Goal: Transaction & Acquisition: Purchase product/service

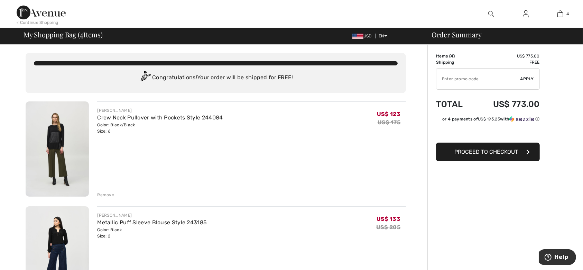
click at [105, 195] on div "Remove" at bounding box center [105, 195] width 17 height 6
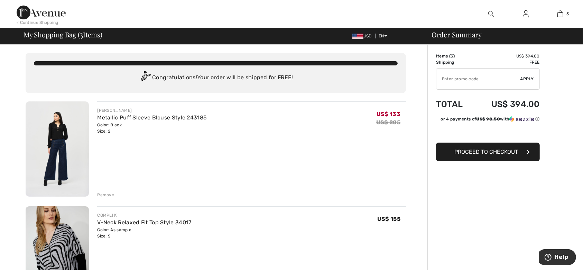
click at [62, 139] on img at bounding box center [57, 148] width 63 height 95
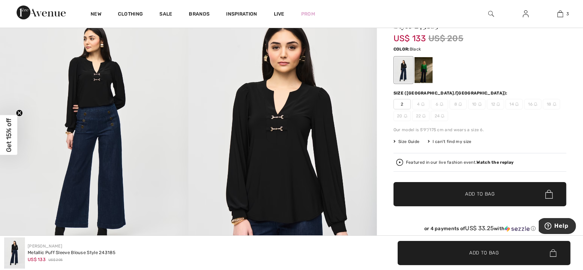
scroll to position [92, 0]
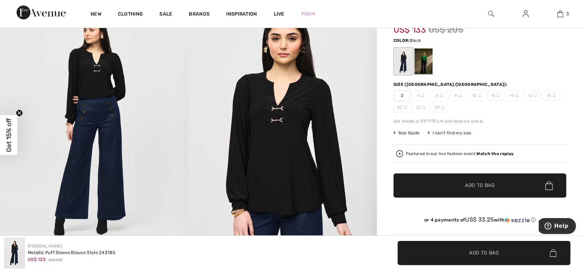
click at [278, 117] on img at bounding box center [282, 126] width 188 height 282
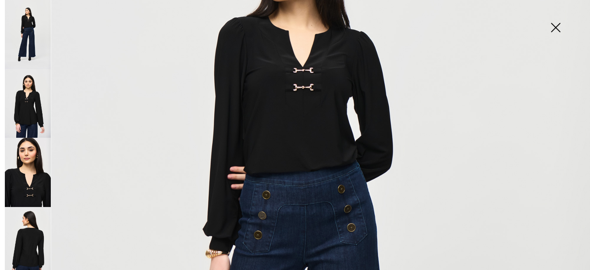
scroll to position [184, 0]
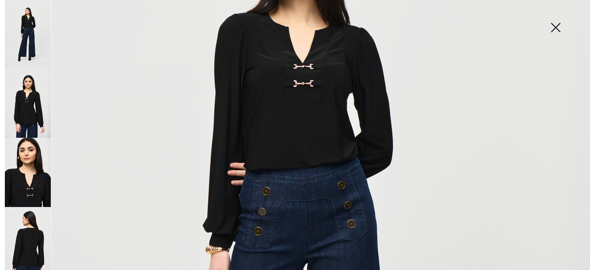
click at [300, 81] on img at bounding box center [295, 258] width 590 height 884
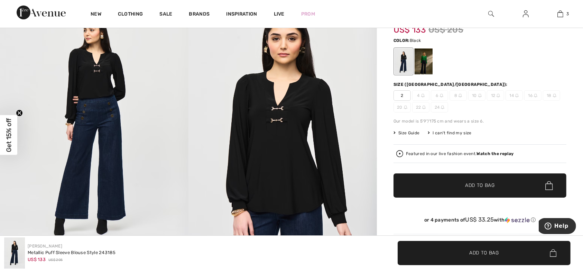
click at [300, 81] on img at bounding box center [282, 126] width 188 height 282
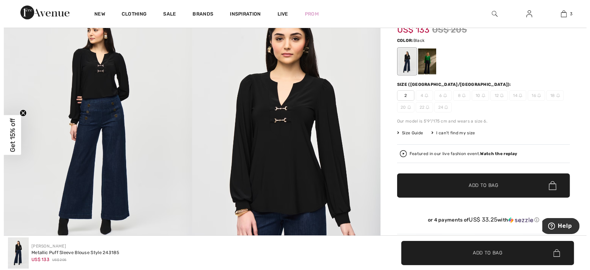
scroll to position [93, 0]
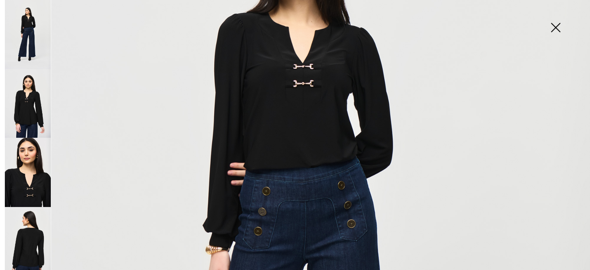
click at [40, 118] on img at bounding box center [28, 103] width 46 height 69
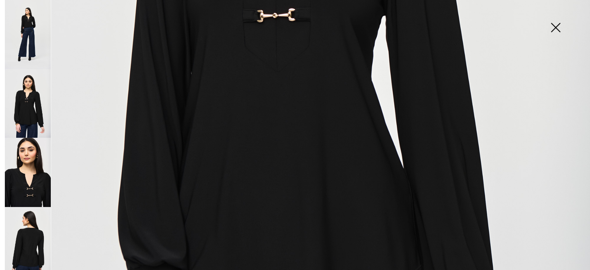
scroll to position [323, 0]
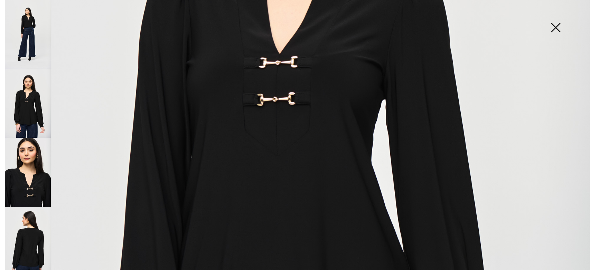
click at [556, 25] on img at bounding box center [555, 28] width 35 height 36
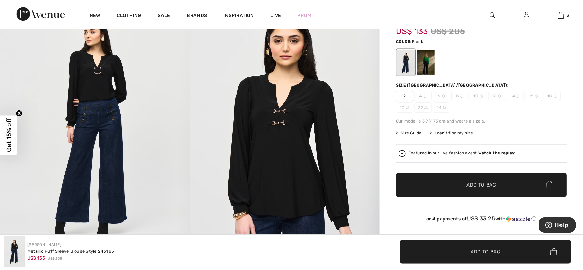
scroll to position [92, 0]
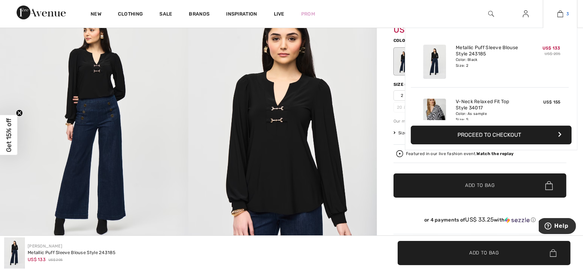
click at [561, 13] on img at bounding box center [560, 14] width 6 height 8
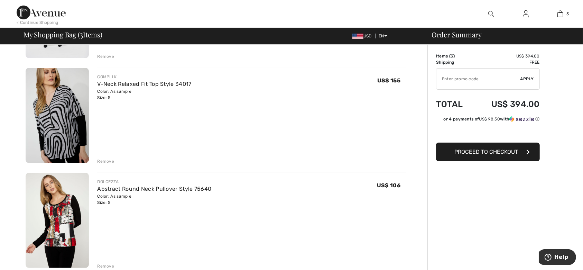
scroll to position [230, 0]
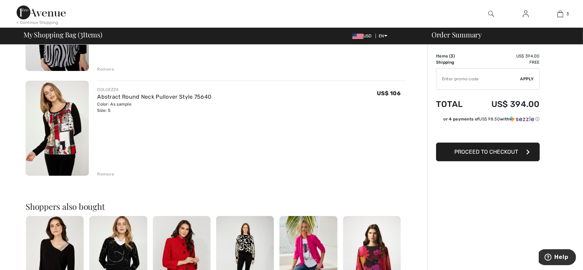
click at [62, 130] on img at bounding box center [57, 128] width 63 height 95
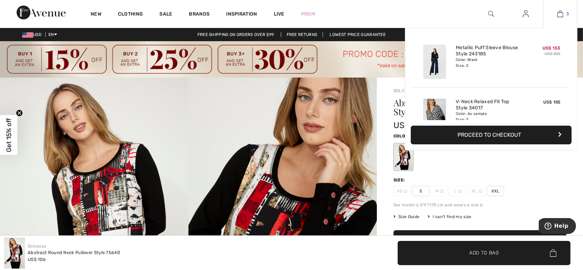
click at [558, 15] on img at bounding box center [560, 14] width 6 height 8
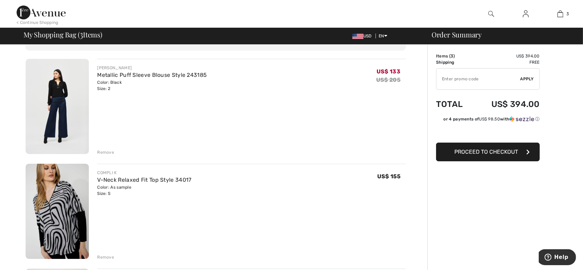
scroll to position [138, 0]
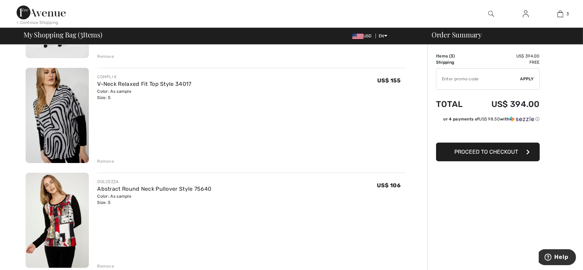
click at [69, 125] on img at bounding box center [57, 115] width 63 height 95
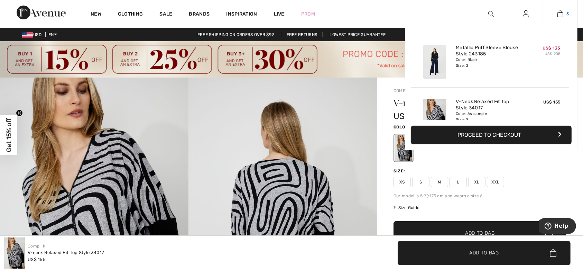
click at [560, 16] on img at bounding box center [560, 14] width 6 height 8
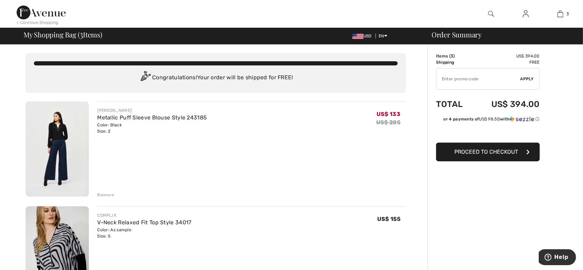
click at [453, 83] on input "TEXT" at bounding box center [478, 78] width 84 height 21
type input "SALEAVENUE"
click at [526, 76] on span "Apply" at bounding box center [527, 79] width 14 height 6
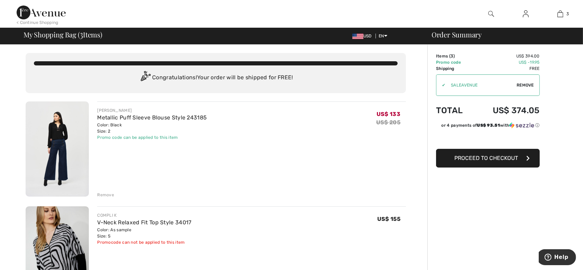
click at [527, 14] on img at bounding box center [526, 14] width 6 height 8
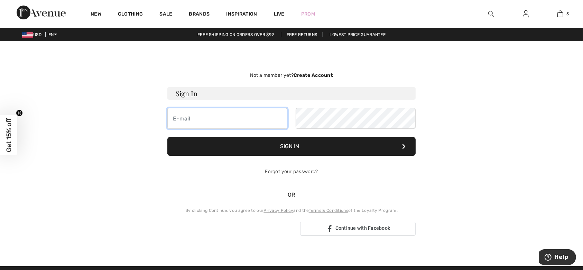
click at [245, 112] on input "email" at bounding box center [227, 118] width 120 height 21
type input "alla36_gersh@yahoo.com"
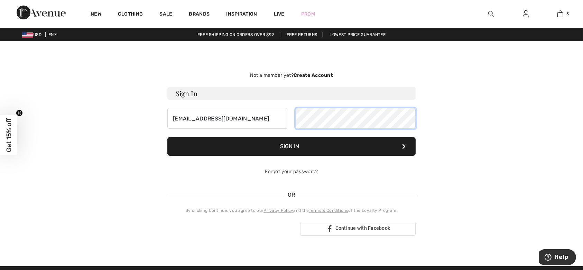
click at [167, 137] on button "Sign In" at bounding box center [291, 146] width 248 height 19
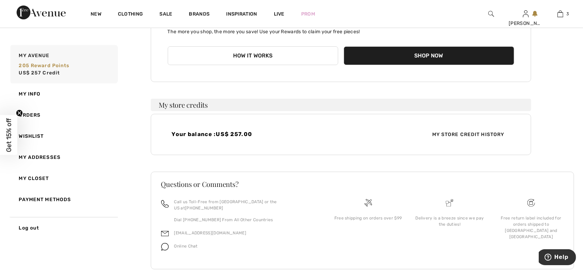
scroll to position [162, 0]
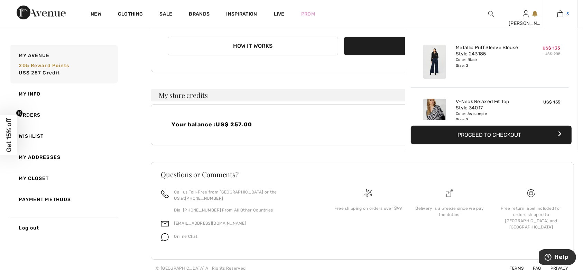
click at [559, 12] on img at bounding box center [560, 14] width 6 height 8
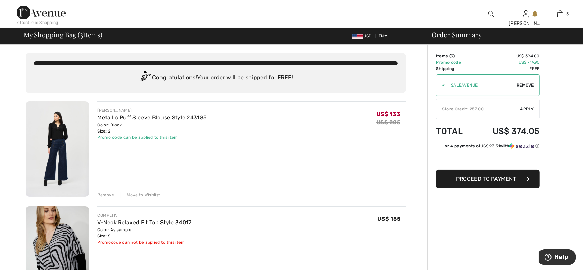
click at [530, 106] on span "Apply" at bounding box center [527, 109] width 14 height 6
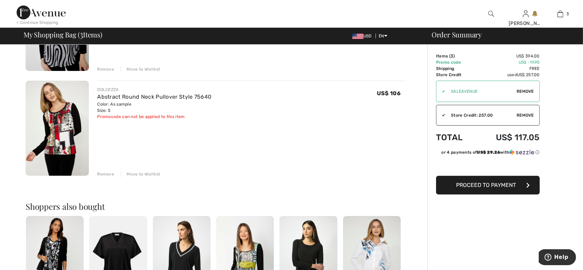
scroll to position [323, 0]
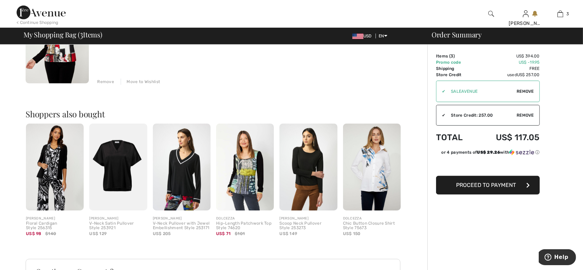
click at [243, 170] on img at bounding box center [245, 166] width 58 height 87
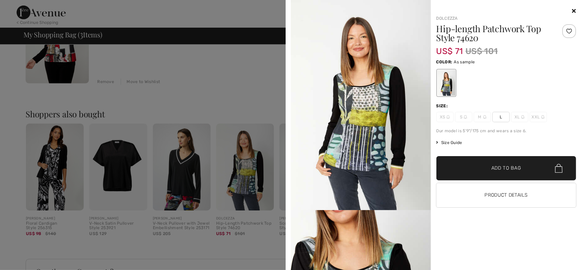
click at [575, 12] on icon at bounding box center [574, 11] width 4 height 6
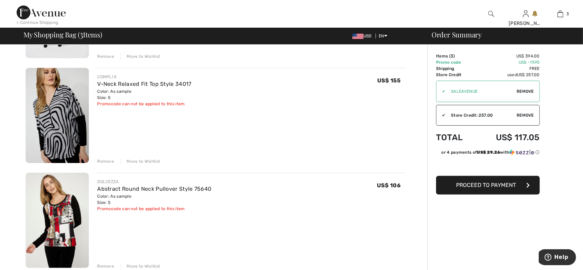
scroll to position [0, 0]
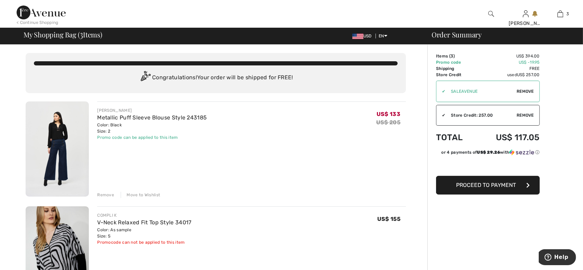
click at [29, 21] on div "< Continue Shopping" at bounding box center [38, 22] width 42 height 6
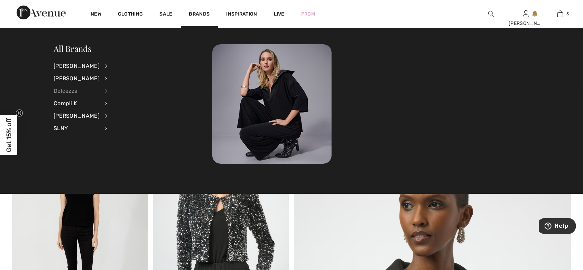
click at [87, 90] on div "Dolcezza" at bounding box center [77, 91] width 46 height 12
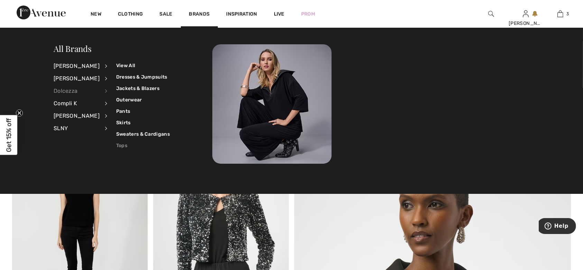
click at [120, 146] on link "Tops" at bounding box center [143, 145] width 54 height 11
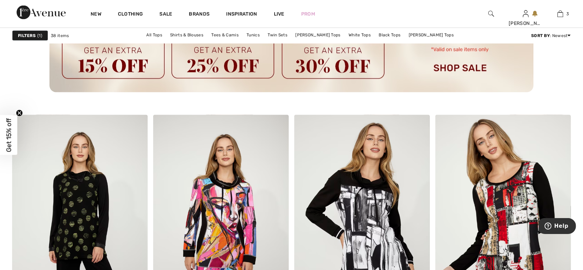
scroll to position [1152, 0]
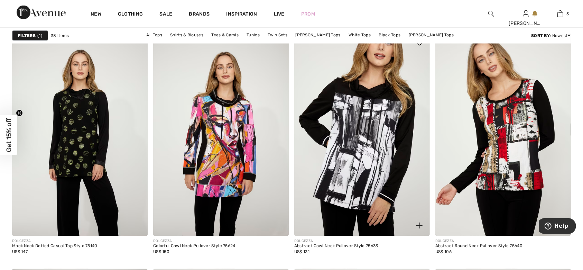
click at [361, 156] on img at bounding box center [362, 133] width 136 height 203
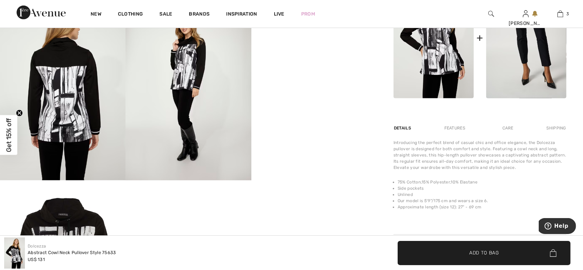
scroll to position [277, 0]
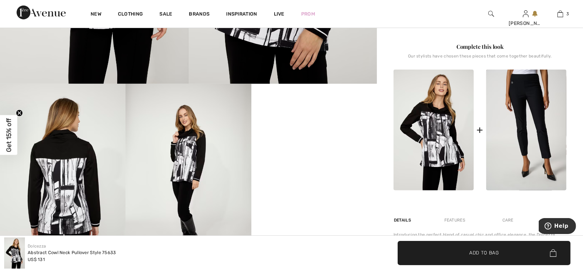
click at [60, 186] on img at bounding box center [62, 178] width 125 height 188
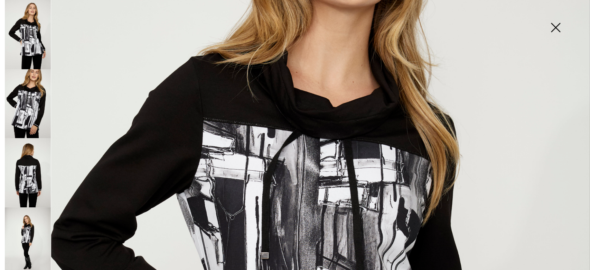
scroll to position [323, 0]
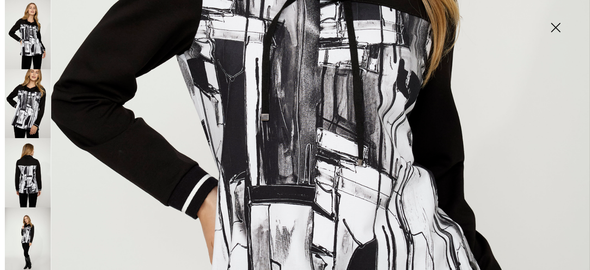
click at [16, 220] on img at bounding box center [28, 241] width 46 height 69
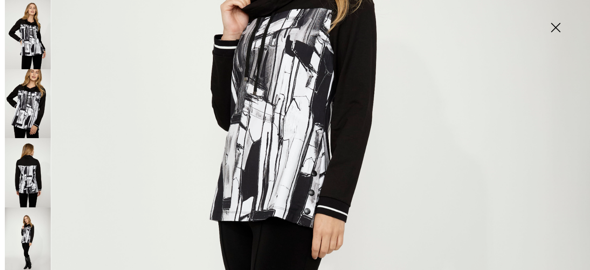
scroll to position [138, 0]
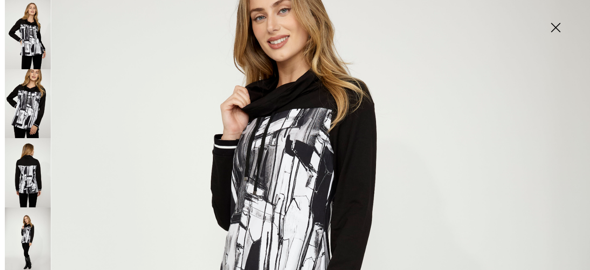
click at [555, 26] on img at bounding box center [555, 28] width 35 height 36
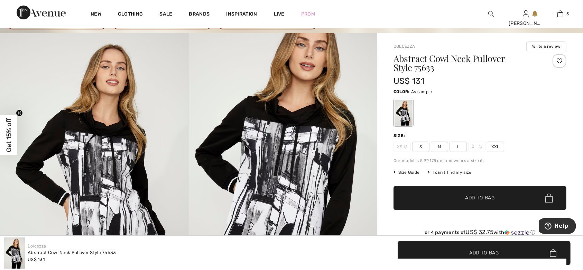
scroll to position [0, 0]
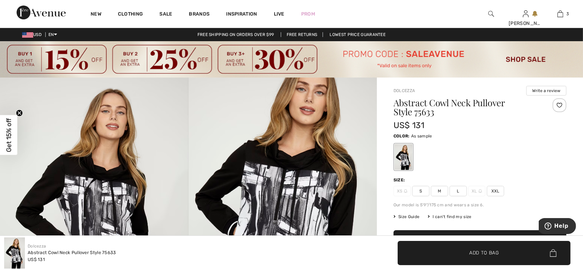
click at [400, 217] on span "Size Guide" at bounding box center [406, 216] width 26 height 6
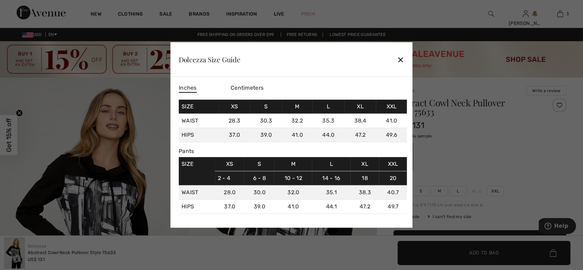
click at [252, 86] on span "Centimeters" at bounding box center [247, 87] width 33 height 7
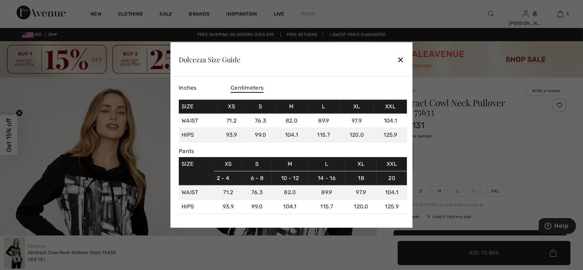
click at [189, 87] on span "Inches" at bounding box center [188, 87] width 18 height 7
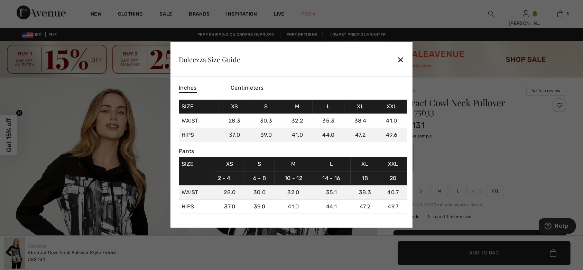
click at [404, 62] on div "✕" at bounding box center [400, 59] width 7 height 15
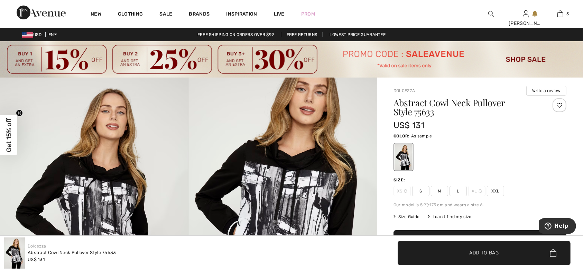
click at [423, 187] on span "S" at bounding box center [420, 191] width 17 height 10
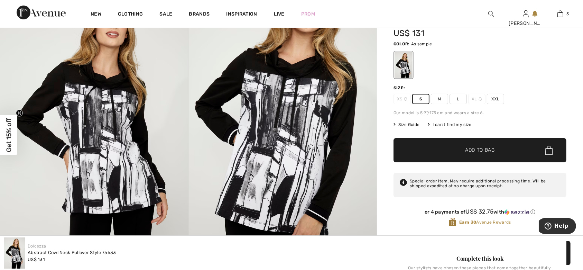
click at [464, 157] on span "✔ Added to Bag Add to Bag" at bounding box center [479, 150] width 173 height 24
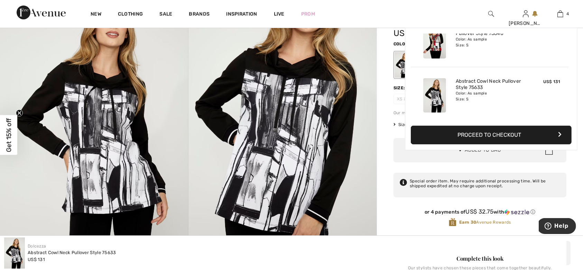
scroll to position [129, 0]
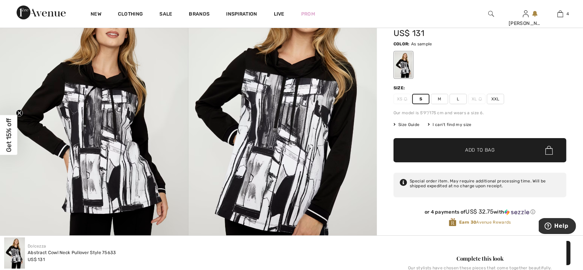
click at [298, 151] on img at bounding box center [282, 126] width 188 height 283
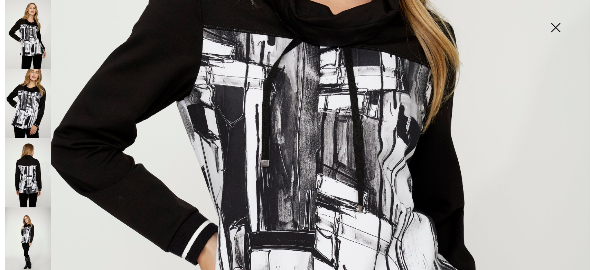
scroll to position [184, 0]
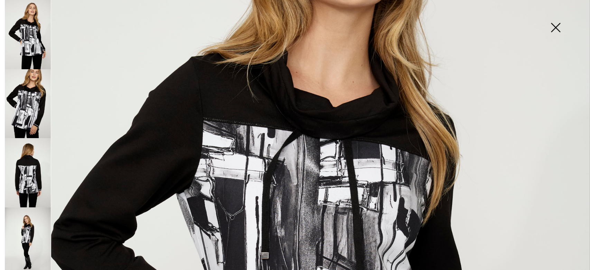
click at [18, 165] on img at bounding box center [28, 172] width 46 height 69
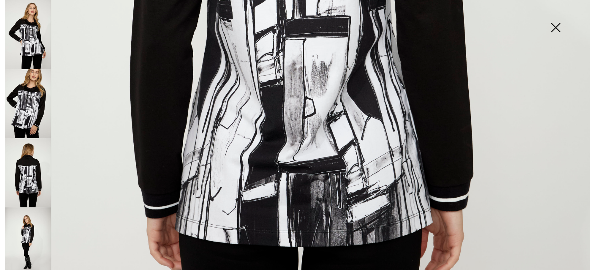
scroll to position [507, 0]
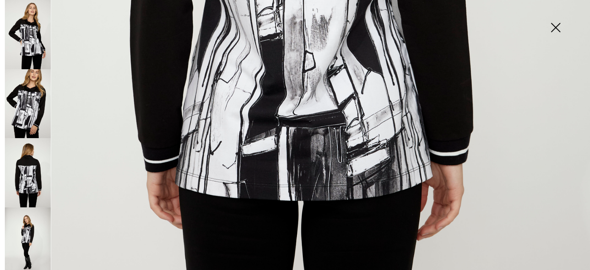
click at [25, 213] on img at bounding box center [28, 241] width 46 height 69
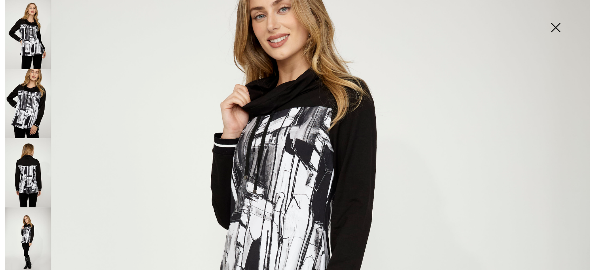
scroll to position [138, 0]
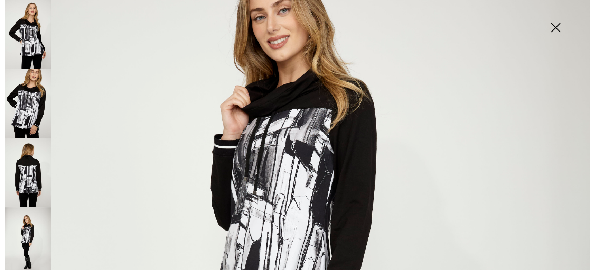
click at [559, 28] on img at bounding box center [555, 28] width 35 height 36
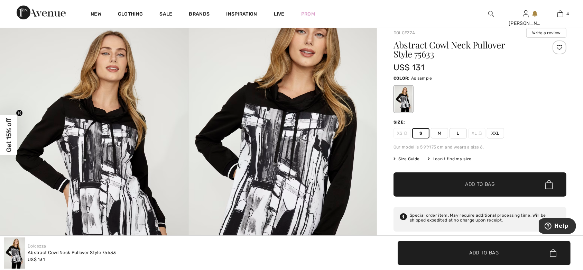
scroll to position [0, 0]
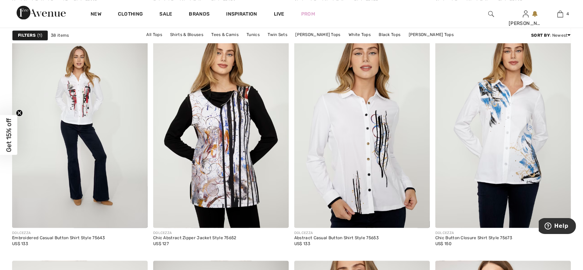
scroll to position [1383, 0]
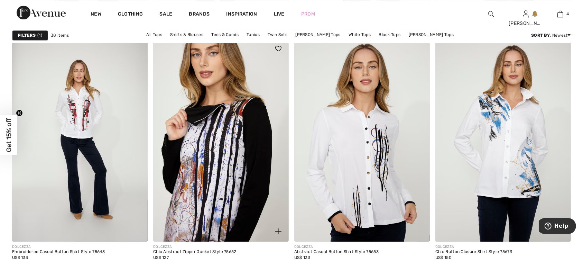
click at [227, 130] on img at bounding box center [221, 139] width 136 height 203
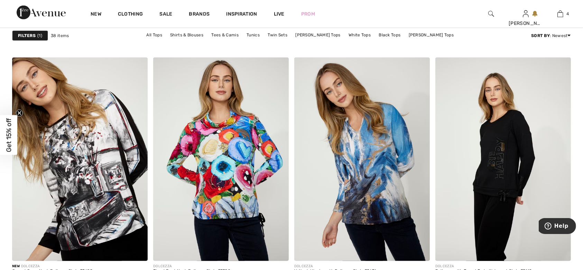
scroll to position [230, 0]
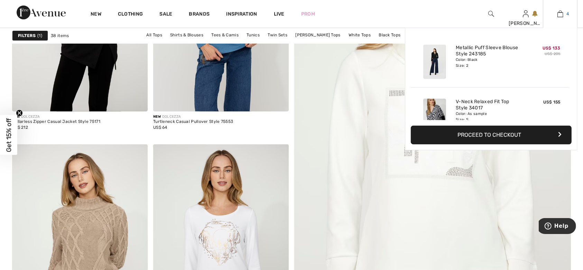
click at [559, 16] on img at bounding box center [560, 14] width 6 height 8
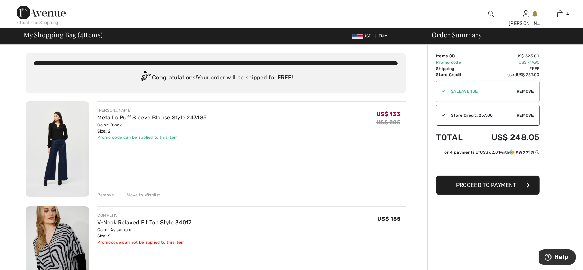
click at [58, 145] on img at bounding box center [57, 148] width 63 height 95
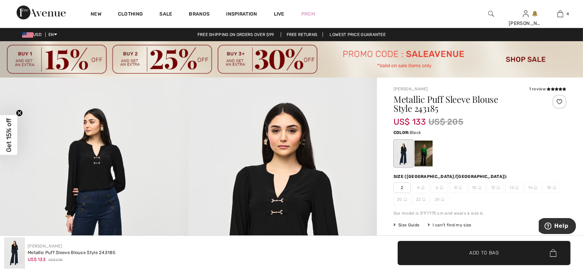
scroll to position [138, 0]
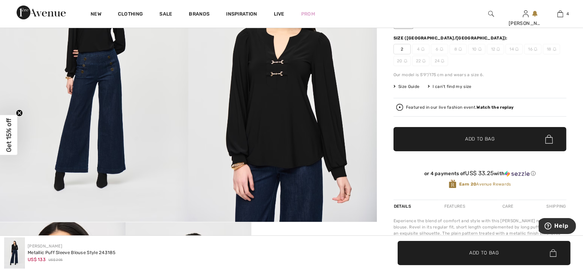
click at [408, 86] on span "Size Guide" at bounding box center [406, 86] width 26 height 6
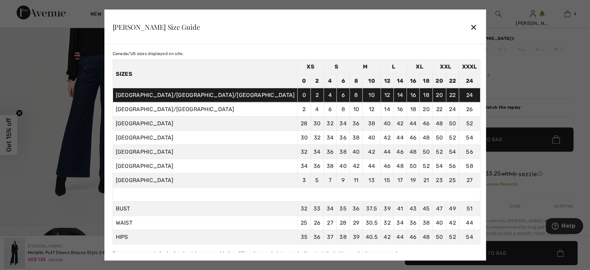
scroll to position [26, 0]
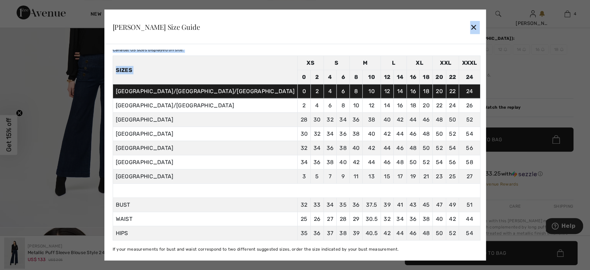
drag, startPoint x: 366, startPoint y: 21, endPoint x: 235, endPoint y: 51, distance: 133.8
click at [235, 51] on div "Joseph Ribkoff Size Guide ✕ Inches Centimeters Canada/US sizes displayed on sit…" at bounding box center [295, 135] width 382 height 251
click at [470, 28] on div "✕" at bounding box center [473, 26] width 7 height 15
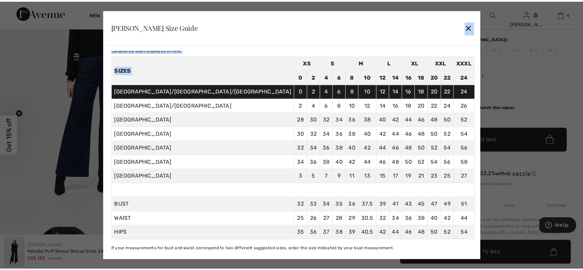
scroll to position [138, 0]
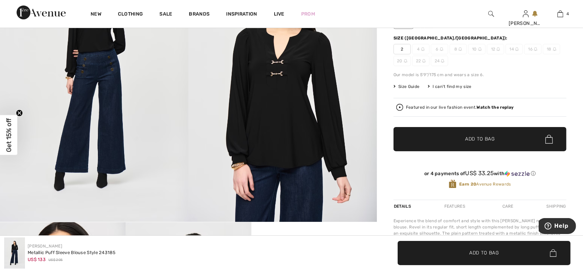
click at [408, 86] on span "Size Guide" at bounding box center [406, 86] width 26 height 6
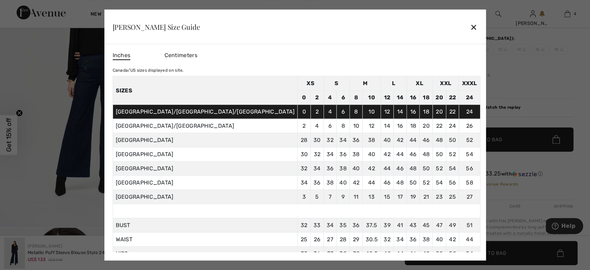
scroll to position [26, 0]
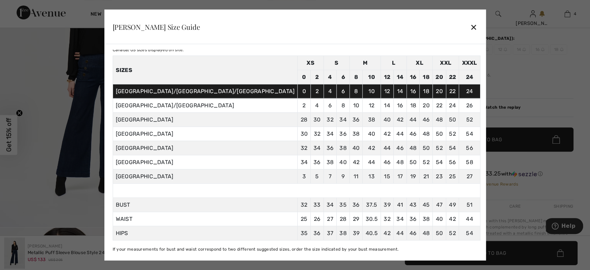
click at [470, 26] on div "✕" at bounding box center [473, 26] width 7 height 15
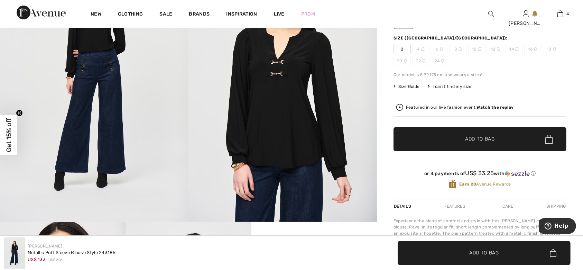
scroll to position [0, 0]
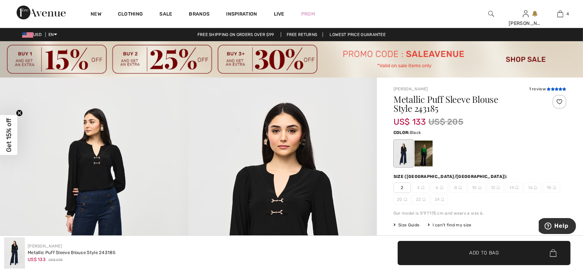
click at [560, 88] on icon at bounding box center [560, 88] width 4 height 3
click at [280, 196] on img at bounding box center [282, 218] width 188 height 282
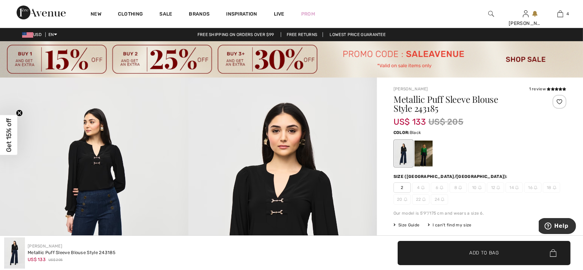
click at [285, 195] on img at bounding box center [282, 218] width 188 height 282
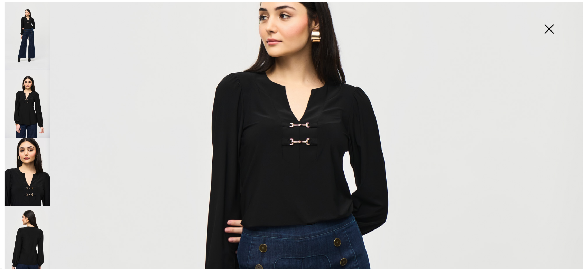
scroll to position [138, 0]
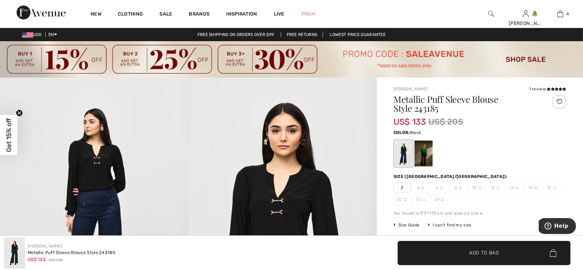
click at [293, 158] on img at bounding box center [282, 218] width 188 height 282
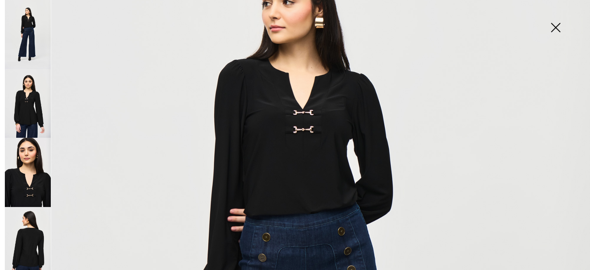
click at [557, 26] on img at bounding box center [555, 28] width 35 height 36
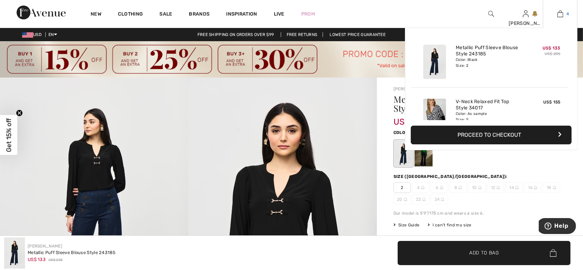
click at [558, 14] on img at bounding box center [560, 14] width 6 height 8
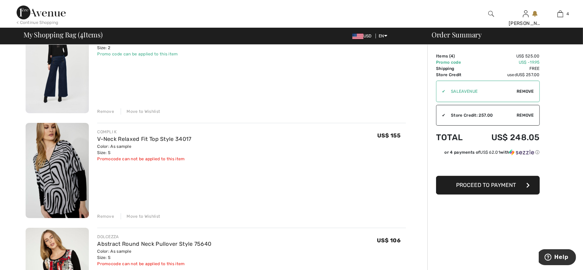
scroll to position [92, 0]
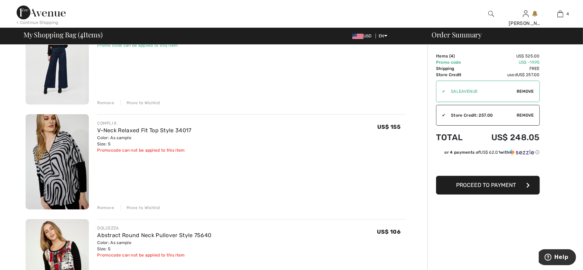
click at [61, 177] on img at bounding box center [57, 161] width 63 height 95
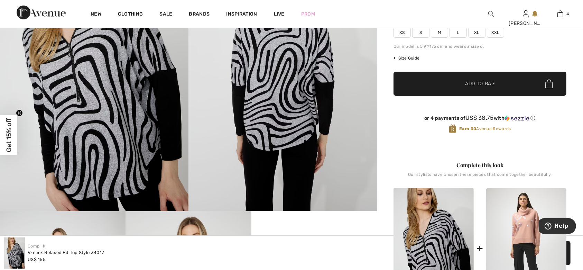
scroll to position [46, 0]
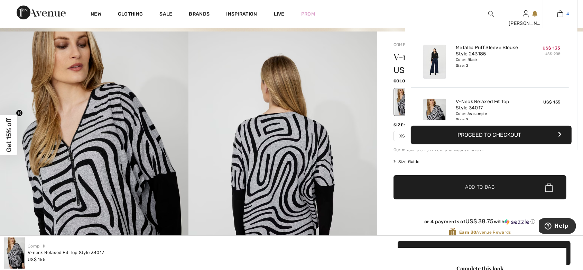
click at [559, 16] on img at bounding box center [560, 14] width 6 height 8
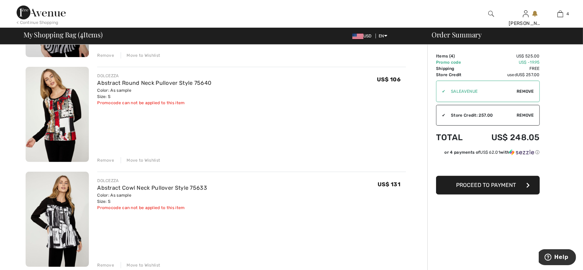
scroll to position [230, 0]
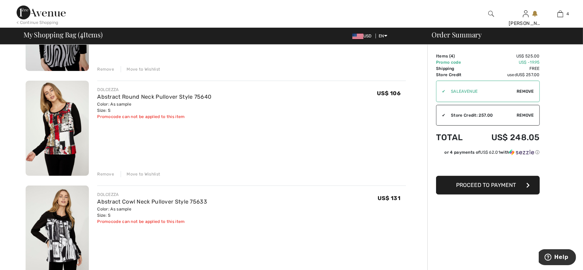
click at [60, 112] on img at bounding box center [57, 128] width 63 height 95
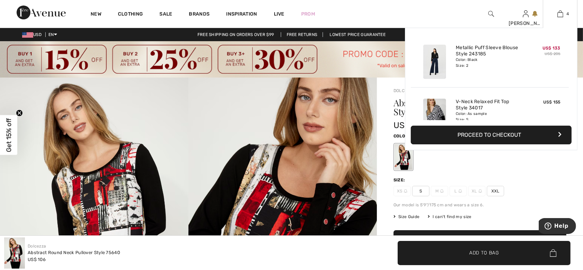
click at [494, 141] on button "Proceed to Checkout" at bounding box center [491, 134] width 161 height 19
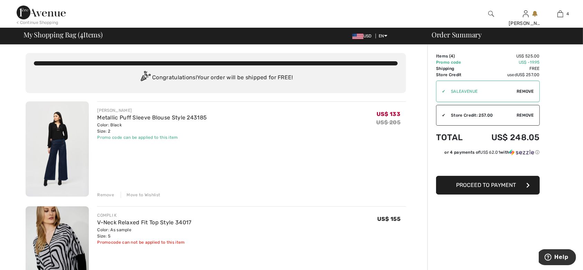
click at [484, 187] on span "Proceed to Payment" at bounding box center [486, 184] width 60 height 7
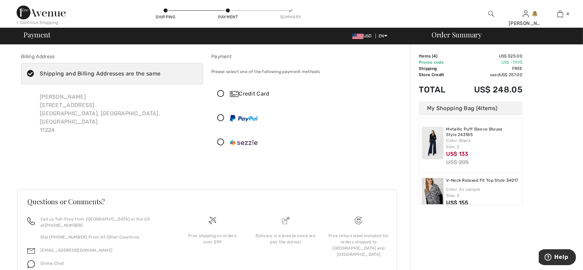
click at [221, 93] on icon at bounding box center [221, 93] width 18 height 7
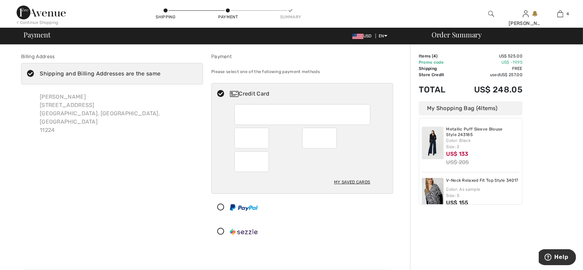
click at [181, 152] on div "Billing Address Shipping and Billing Addresses are the same [PERSON_NAME] [STRE…" at bounding box center [112, 149] width 190 height 192
click at [167, 146] on div "Billing Address Shipping and Billing Addresses are the same [PERSON_NAME] [STRE…" at bounding box center [112, 149] width 190 height 192
click at [150, 189] on div "Billing Address Shipping and Billing Addresses are the same [PERSON_NAME] [STRE…" at bounding box center [112, 149] width 190 height 192
click at [139, 175] on div "Billing Address Shipping and Billing Addresses are the same Galina Druzyakina 2…" at bounding box center [112, 149] width 190 height 192
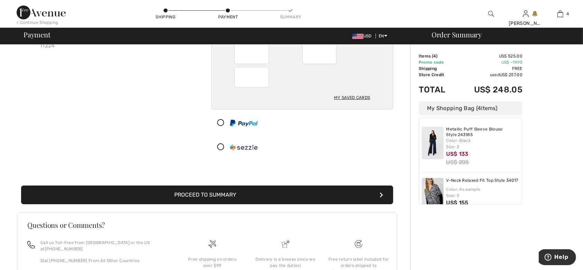
scroll to position [135, 0]
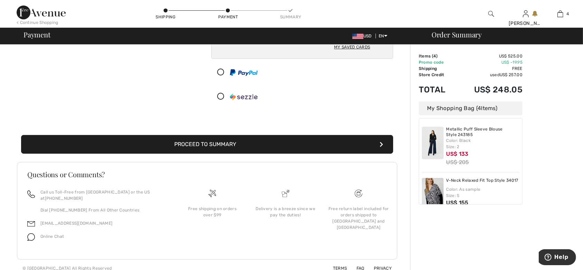
click at [180, 146] on button "Proceed to Summary" at bounding box center [207, 144] width 372 height 19
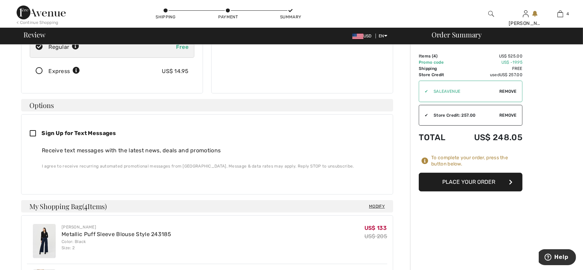
scroll to position [138, 0]
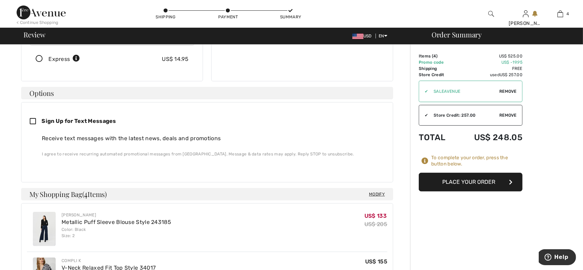
click at [475, 184] on button "Place Your Order" at bounding box center [471, 182] width 104 height 19
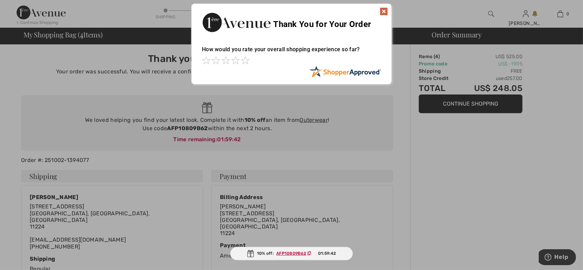
click at [383, 9] on img at bounding box center [384, 11] width 8 height 8
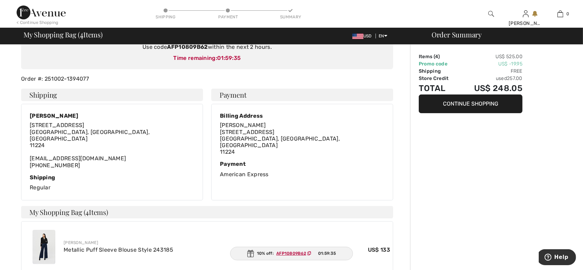
scroll to position [50, 0]
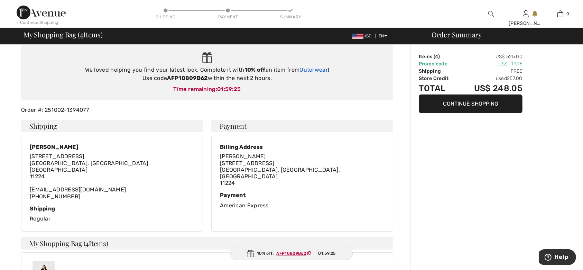
click at [319, 67] on link "Outerwear" at bounding box center [313, 69] width 28 height 7
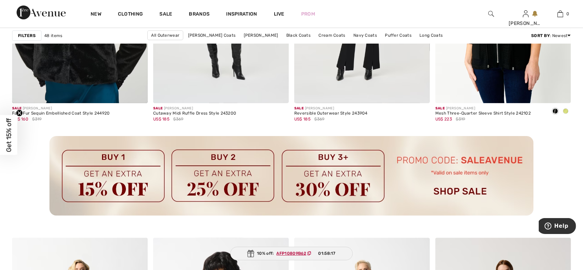
scroll to position [2766, 0]
